Goal: Task Accomplishment & Management: Manage account settings

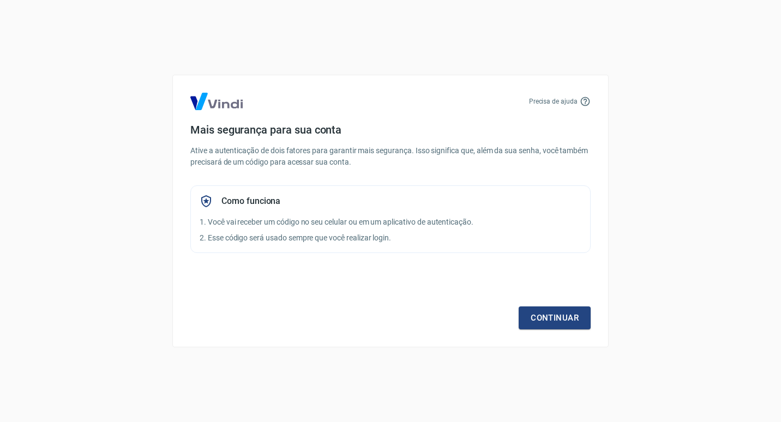
click at [200, 359] on div "Precisa de ajuda Mais segurança para sua conta Ative a autenticação de dois fat…" at bounding box center [390, 211] width 781 height 422
click at [575, 320] on link "Continuar" at bounding box center [555, 318] width 72 height 23
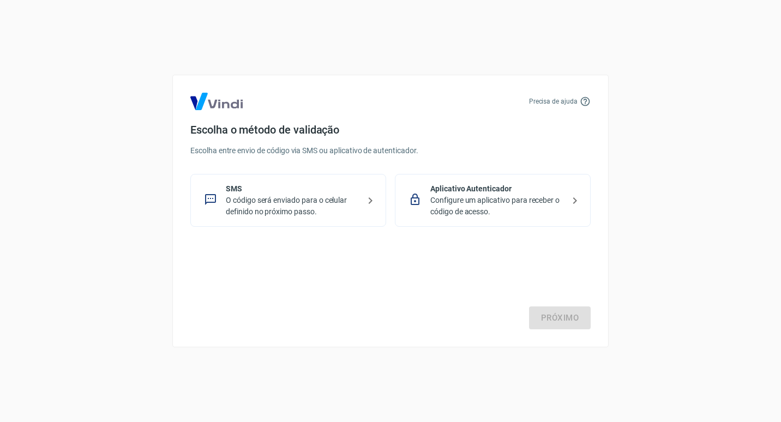
click at [265, 211] on p "O código será enviado para o celular definido no próximo passo." at bounding box center [293, 206] width 134 height 23
click at [554, 320] on link "Próximo" at bounding box center [560, 318] width 62 height 23
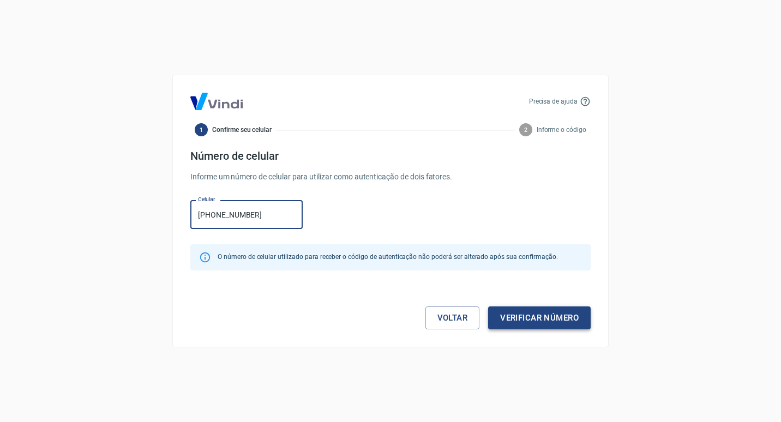
type input "[PHONE_NUMBER]"
click at [556, 320] on button "Verificar número" at bounding box center [539, 318] width 103 height 23
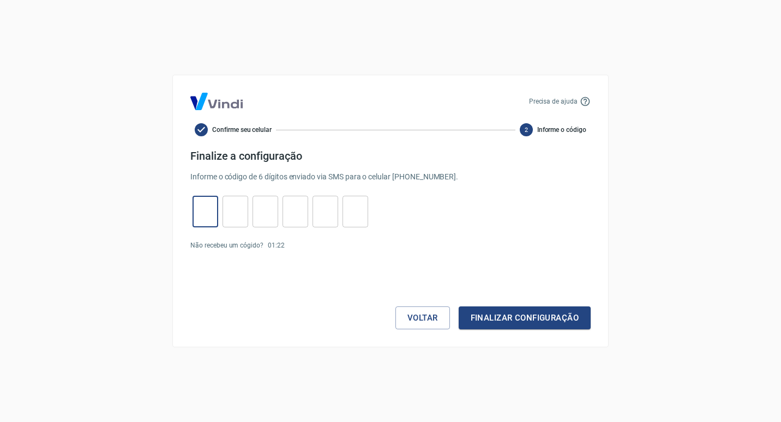
click at [210, 201] on input "tel" at bounding box center [206, 211] width 26 height 23
type input "1"
type input "9"
type input "3"
type input "6"
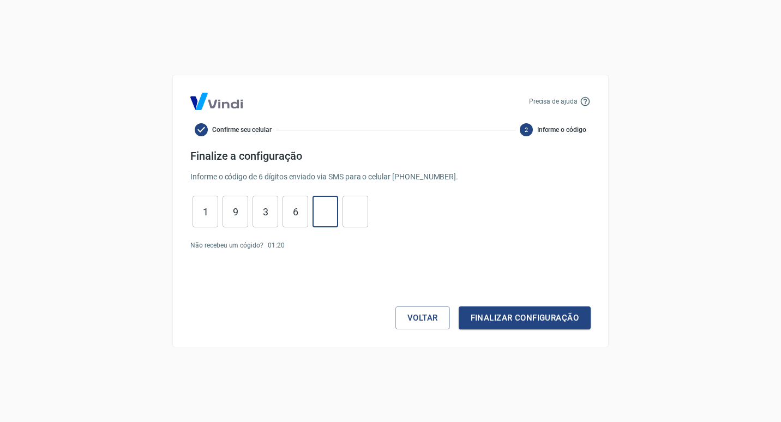
type input "5"
type input "8"
click at [470, 319] on button "Finalizar configuração" at bounding box center [525, 318] width 132 height 23
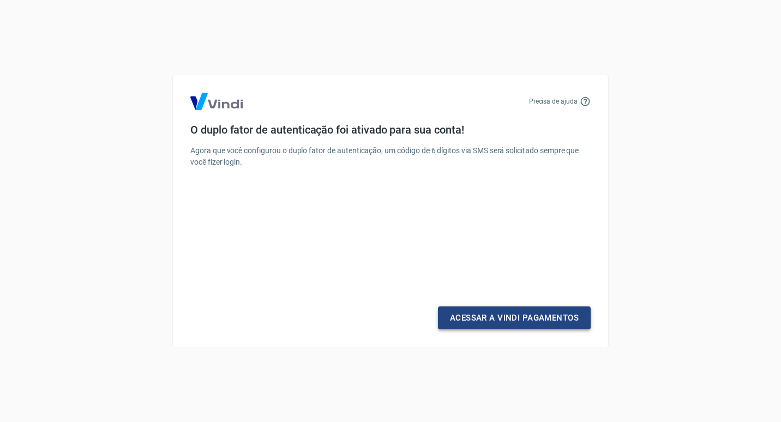
click at [470, 319] on link "Acessar a Vindi Pagamentos" at bounding box center [514, 318] width 153 height 23
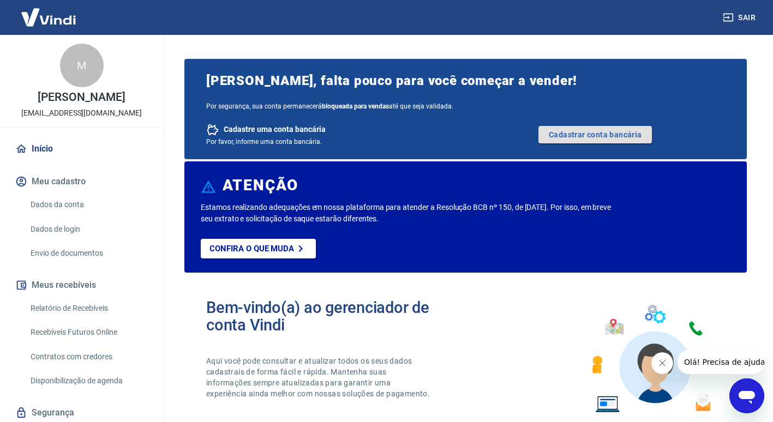
click at [583, 132] on link "Cadastrar conta bancária" at bounding box center [596, 134] width 114 height 17
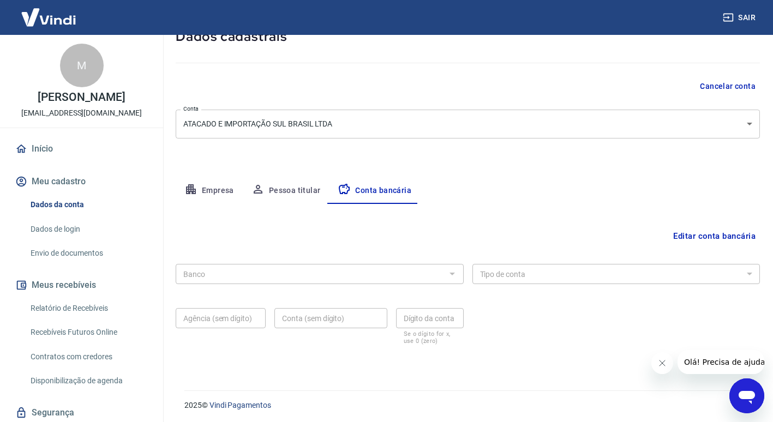
scroll to position [75, 0]
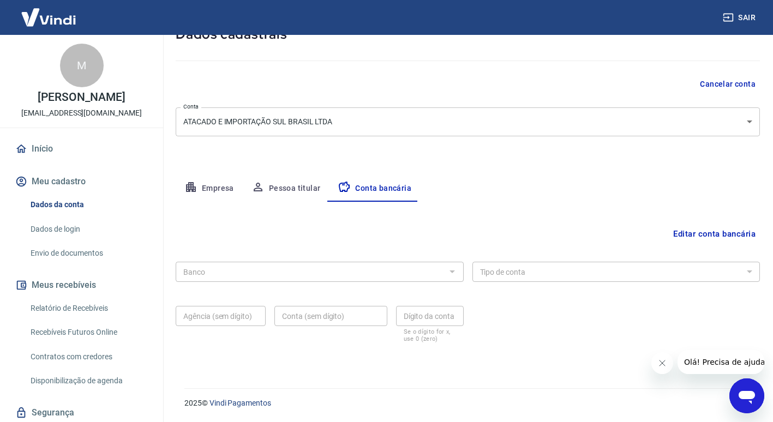
click at [212, 190] on button "Empresa" at bounding box center [209, 189] width 67 height 26
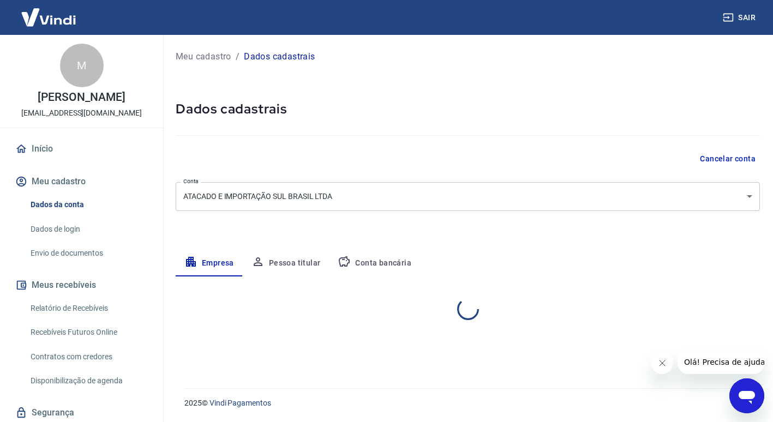
scroll to position [0, 0]
select select "SC"
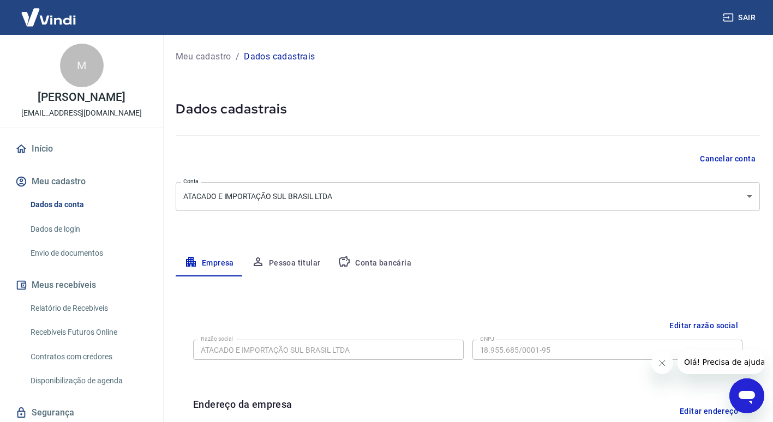
click at [362, 264] on button "Conta bancária" at bounding box center [374, 263] width 91 height 26
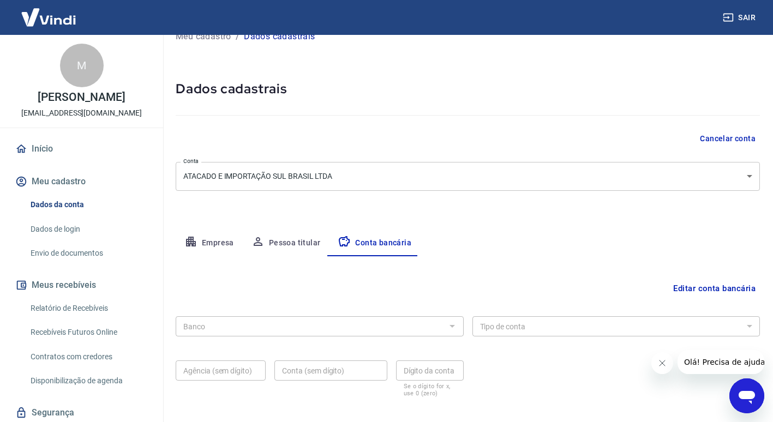
scroll to position [55, 0]
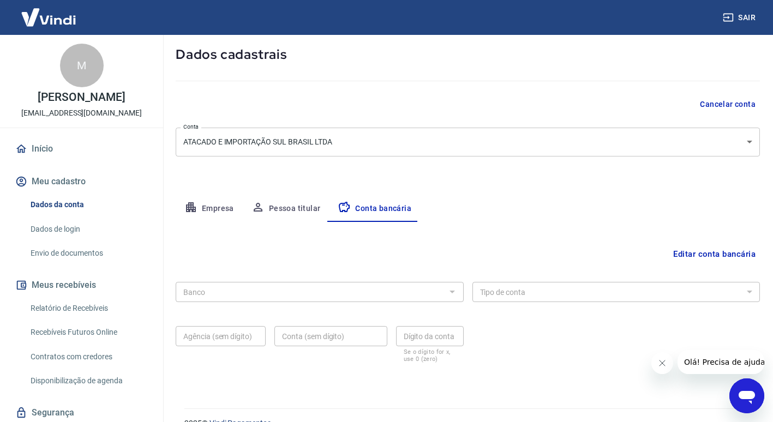
click at [446, 297] on div at bounding box center [452, 291] width 14 height 15
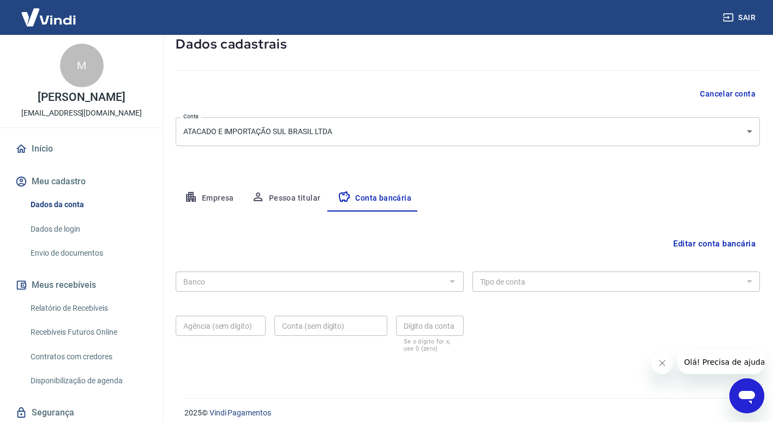
scroll to position [75, 0]
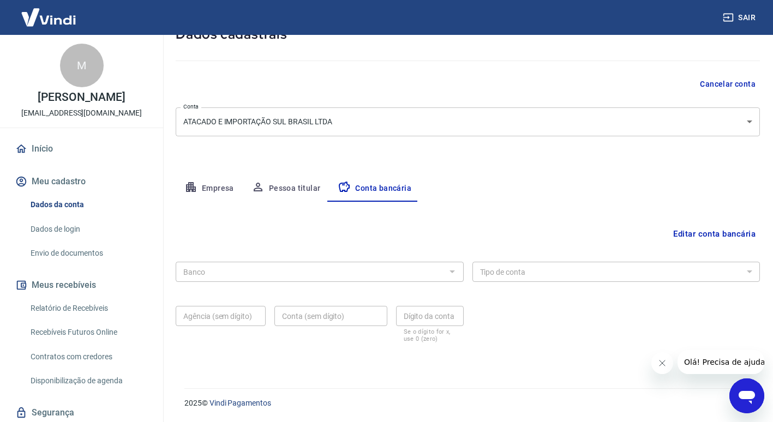
click at [688, 231] on button "Editar conta bancária" at bounding box center [714, 234] width 91 height 21
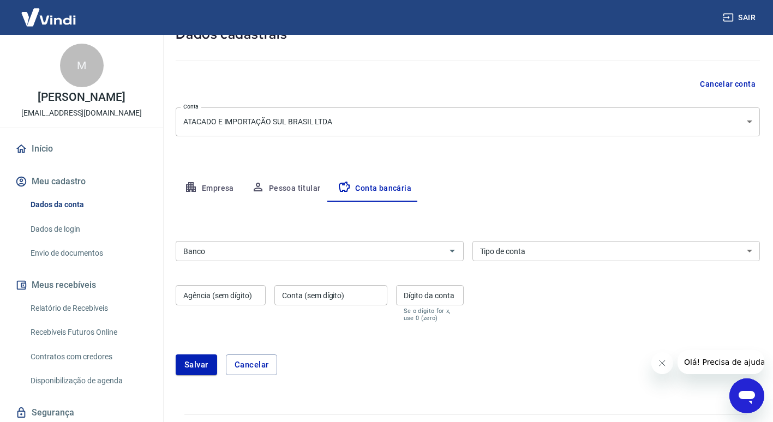
click at [199, 254] on input "Banco" at bounding box center [311, 251] width 264 height 14
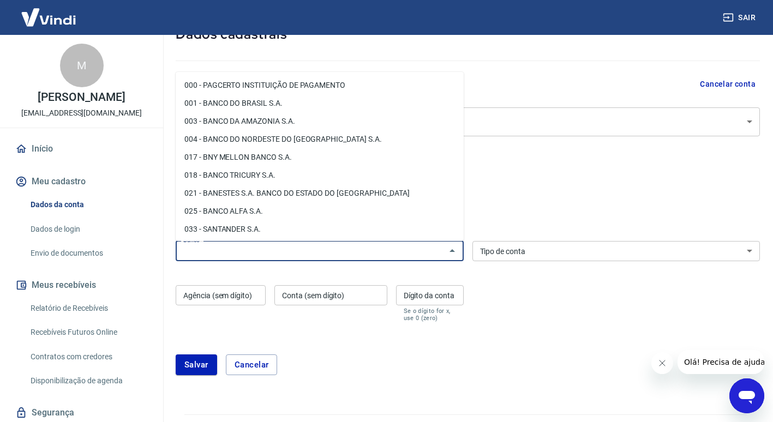
click at [237, 104] on li "001 - BANCO DO BRASIL S.A." at bounding box center [320, 103] width 288 height 18
type input "001 - BANCO DO BRASIL S.A."
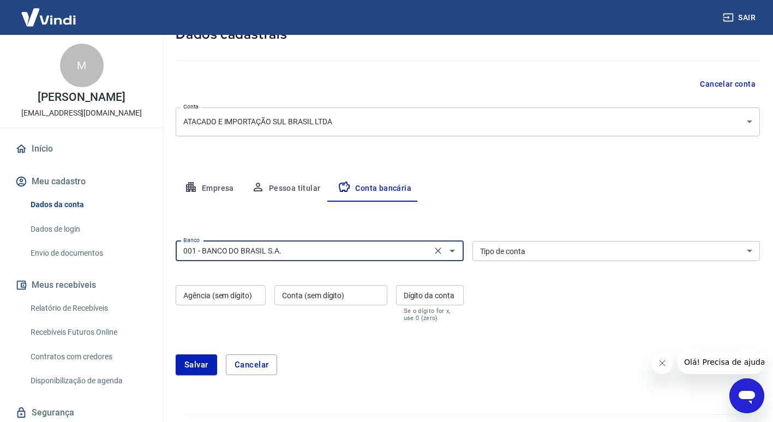
click at [516, 251] on select "Conta Corrente Conta Poupança" at bounding box center [617, 251] width 288 height 20
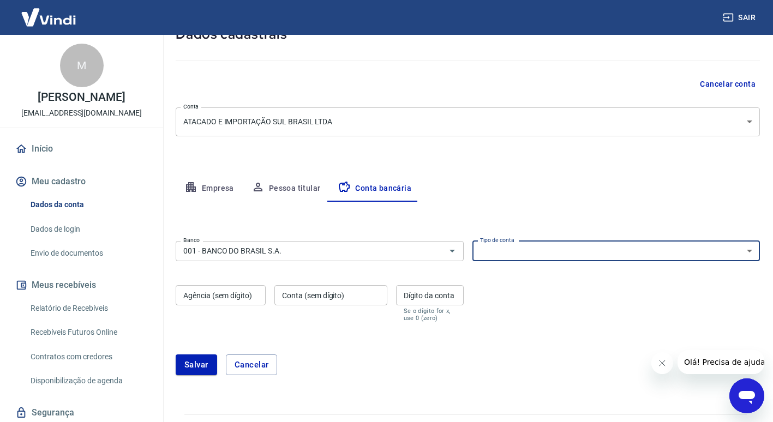
select select "1"
click at [473, 241] on select "Conta Corrente Conta Poupança" at bounding box center [617, 251] width 288 height 20
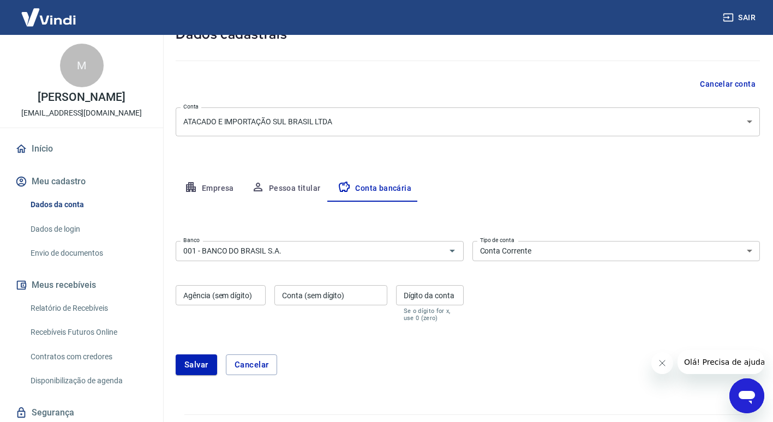
click at [191, 294] on div "Agência (sem dígito) Agência (sem dígito)" at bounding box center [221, 303] width 90 height 37
paste input "8315-1"
type input "8315-1"
click at [309, 288] on div "Conta (sem dígito) Conta (sem dígito)" at bounding box center [330, 303] width 112 height 37
click at [333, 299] on div "Conta (sem dígito) Conta (sem dígito)" at bounding box center [330, 303] width 112 height 37
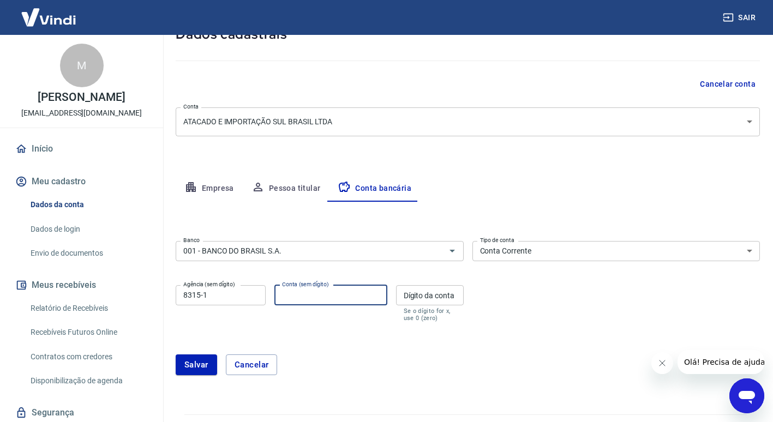
paste input "1035-9"
type input "1035"
click at [214, 294] on input "8315-1" at bounding box center [221, 295] width 90 height 20
type input "8315"
click at [412, 293] on input "Dígito da conta" at bounding box center [430, 295] width 68 height 20
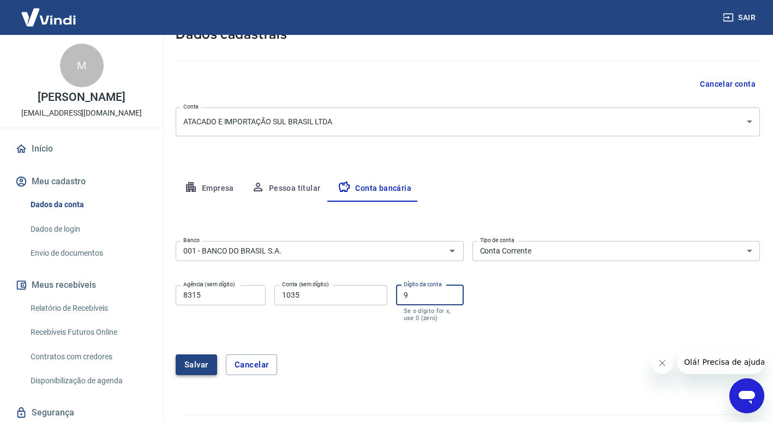
type input "9"
click at [204, 359] on button "Salvar" at bounding box center [196, 365] width 41 height 21
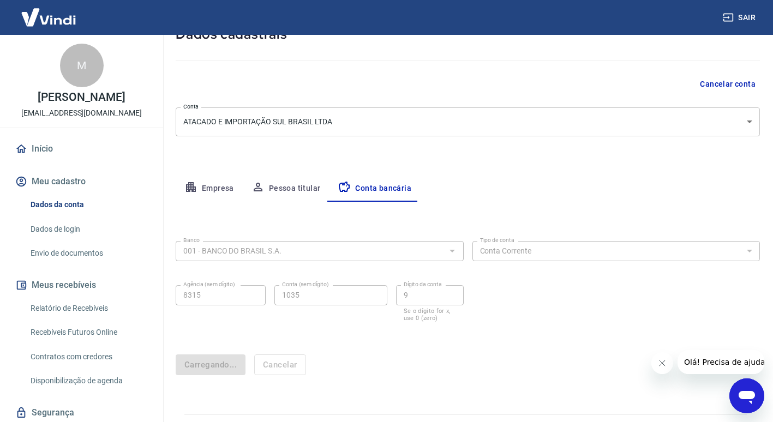
scroll to position [0, 0]
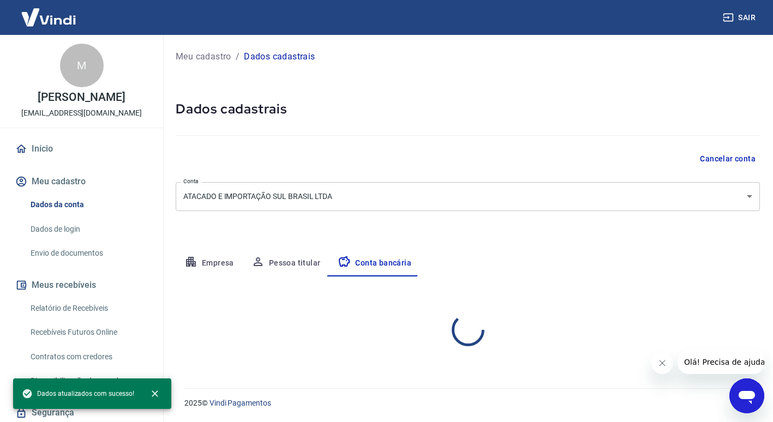
select select "1"
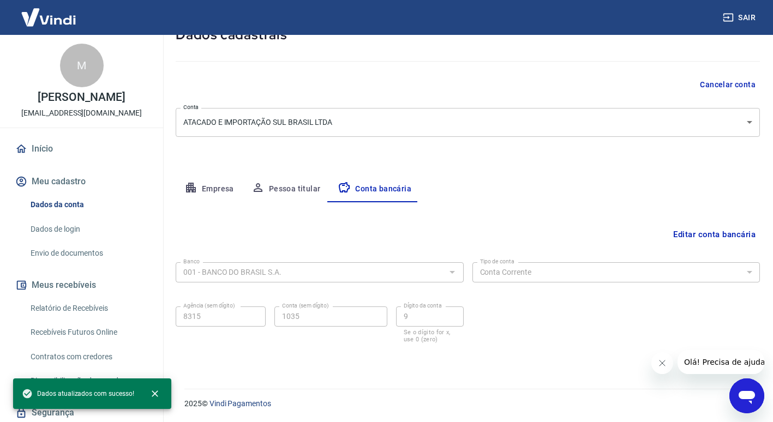
scroll to position [75, 0]
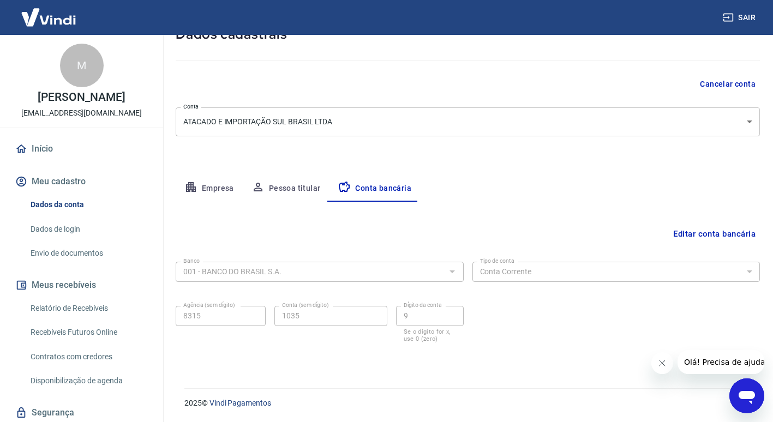
click at [61, 206] on link "Dados da conta" at bounding box center [88, 205] width 124 height 22
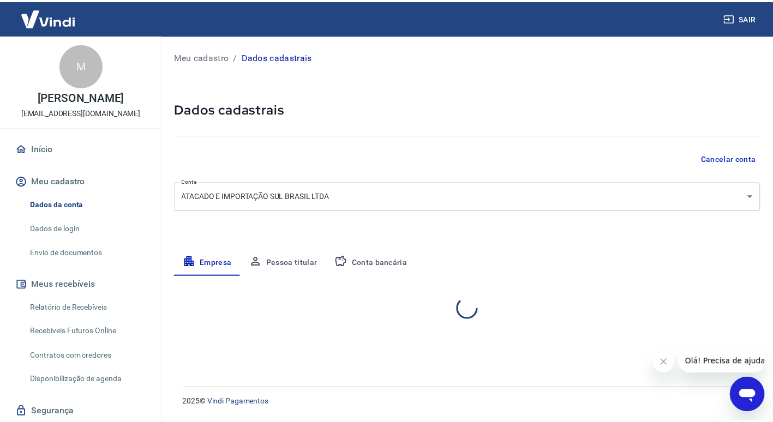
select select "SC"
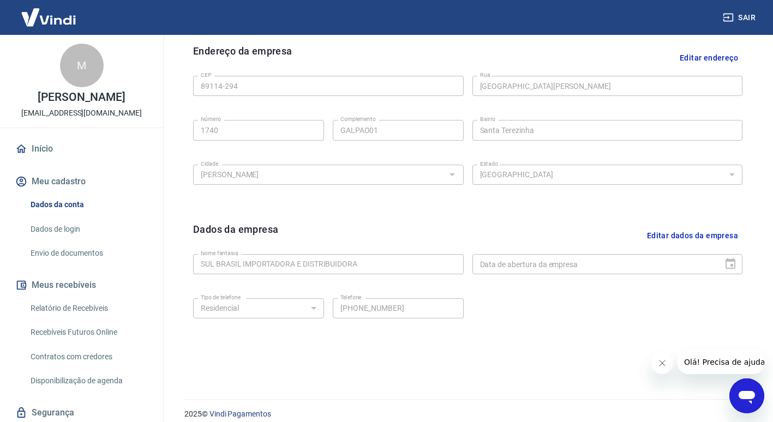
scroll to position [365, 0]
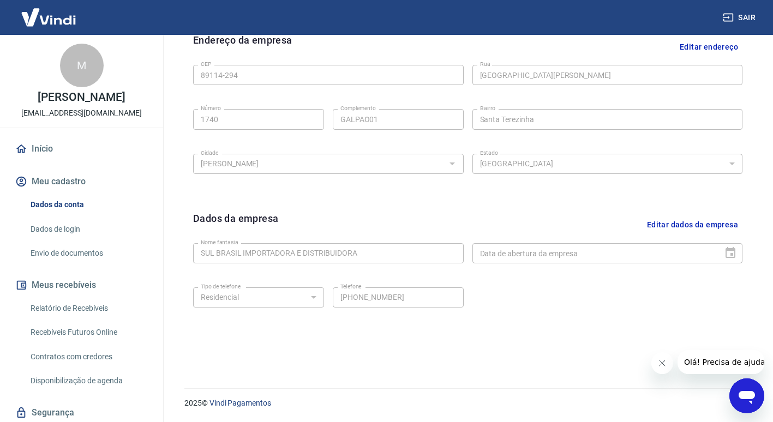
click at [59, 227] on link "Dados de login" at bounding box center [88, 229] width 124 height 22
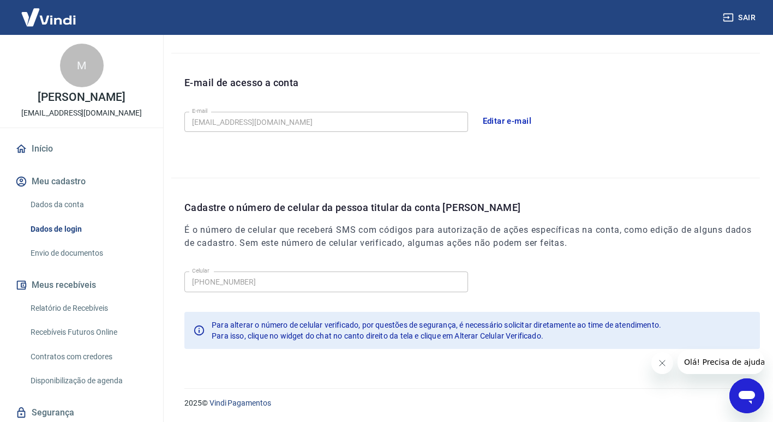
scroll to position [277, 0]
click at [62, 254] on link "Envio de documentos" at bounding box center [88, 253] width 124 height 22
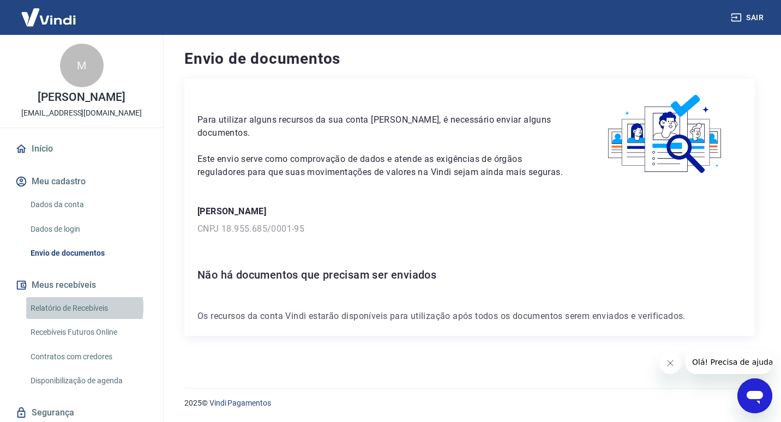
click at [73, 307] on link "Relatório de Recebíveis" at bounding box center [88, 308] width 124 height 22
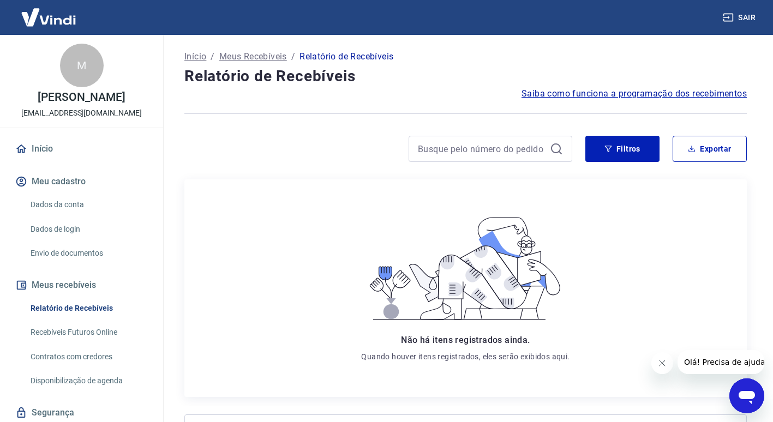
click at [46, 142] on link "Início" at bounding box center [81, 149] width 137 height 24
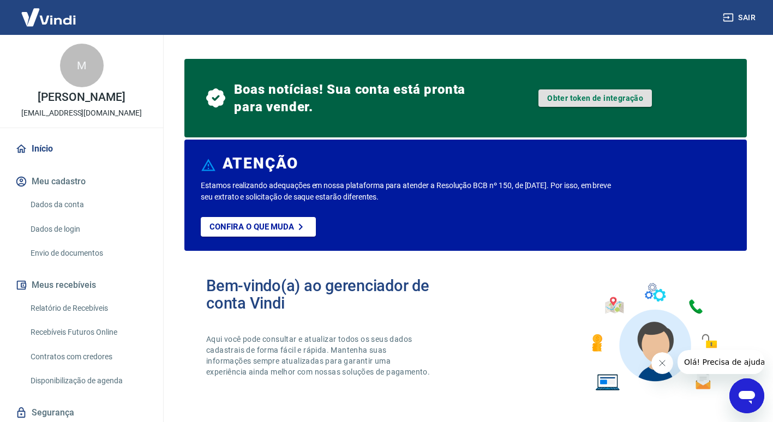
click at [566, 97] on link "Obter token de integração" at bounding box center [596, 97] width 114 height 17
